Goal: Communication & Community: Answer question/provide support

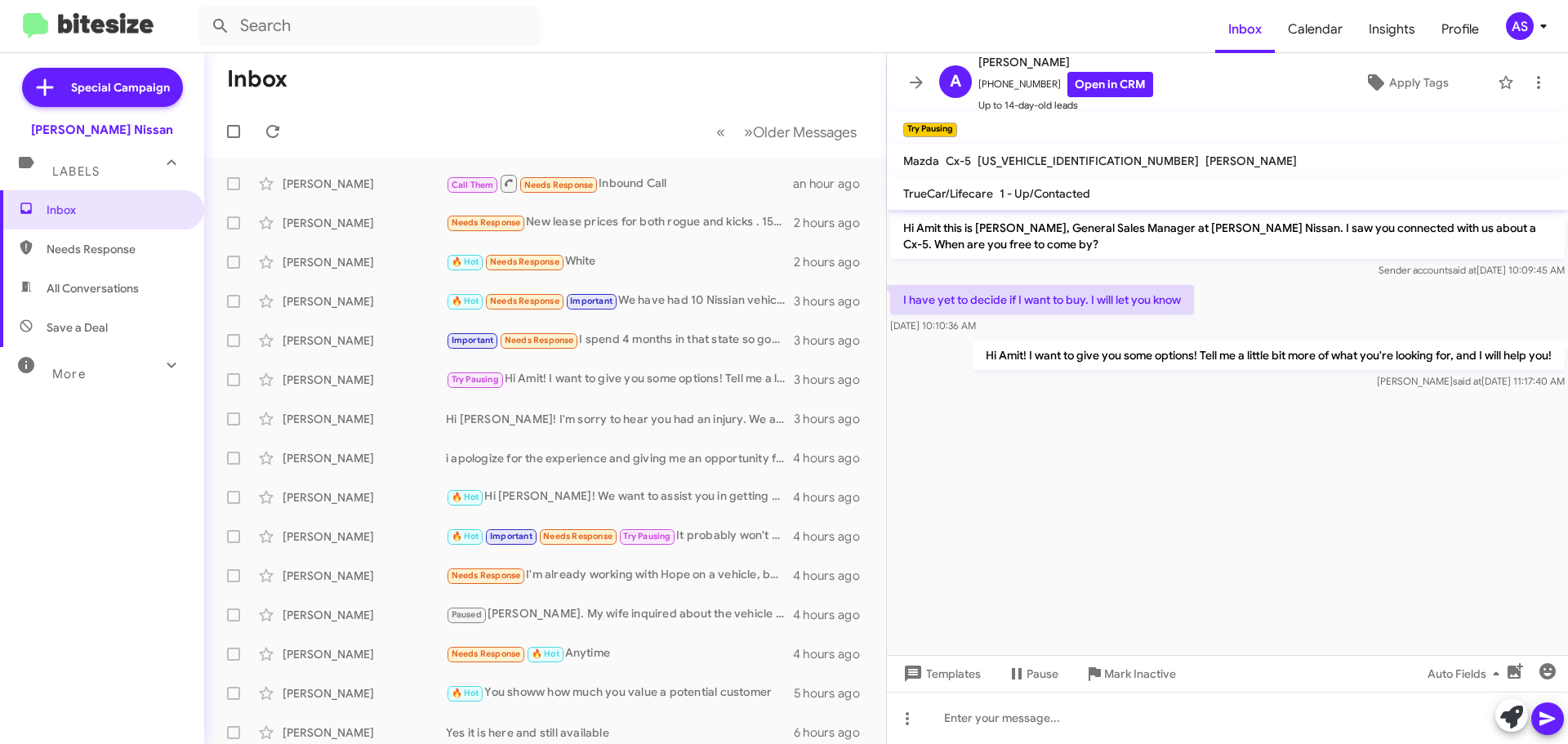
click at [54, 452] on div "Inbox Needs Response All Conversations Save a Deal More Important 🔥 Hot Appoint…" at bounding box center [102, 413] width 204 height 446
